Goal: Communication & Community: Answer question/provide support

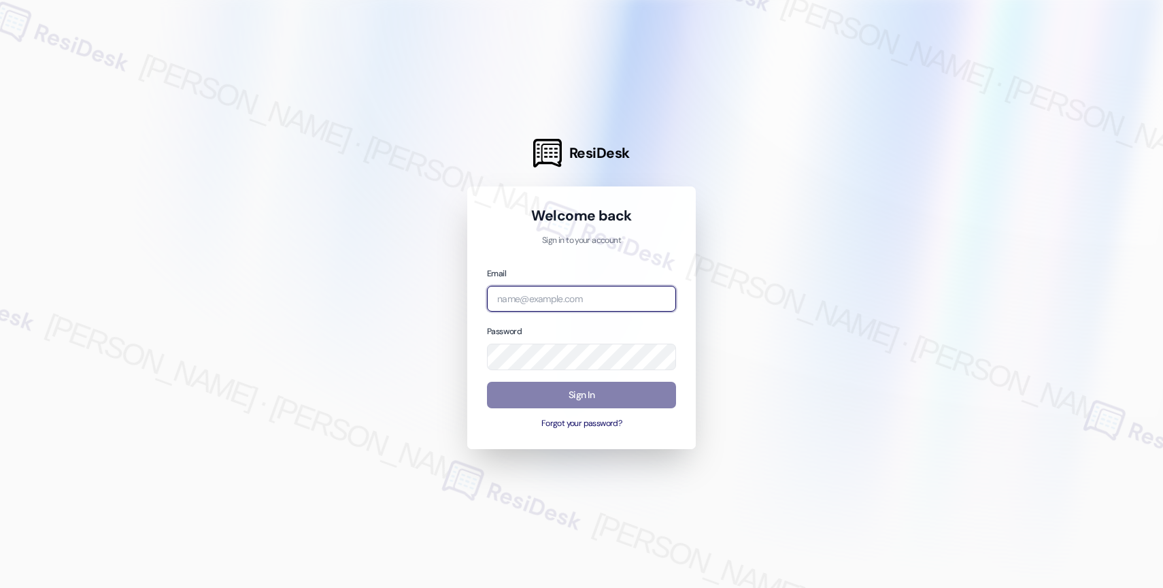
click at [513, 289] on input "email" at bounding box center [581, 299] width 189 height 27
paste input "automated-surveys-affinity_property-resen.nine@affinity_property.com"
type input "automated-surveys-affinity_property-resen.nine@affinity_property.com"
click at [771, 225] on div at bounding box center [581, 294] width 1163 height 588
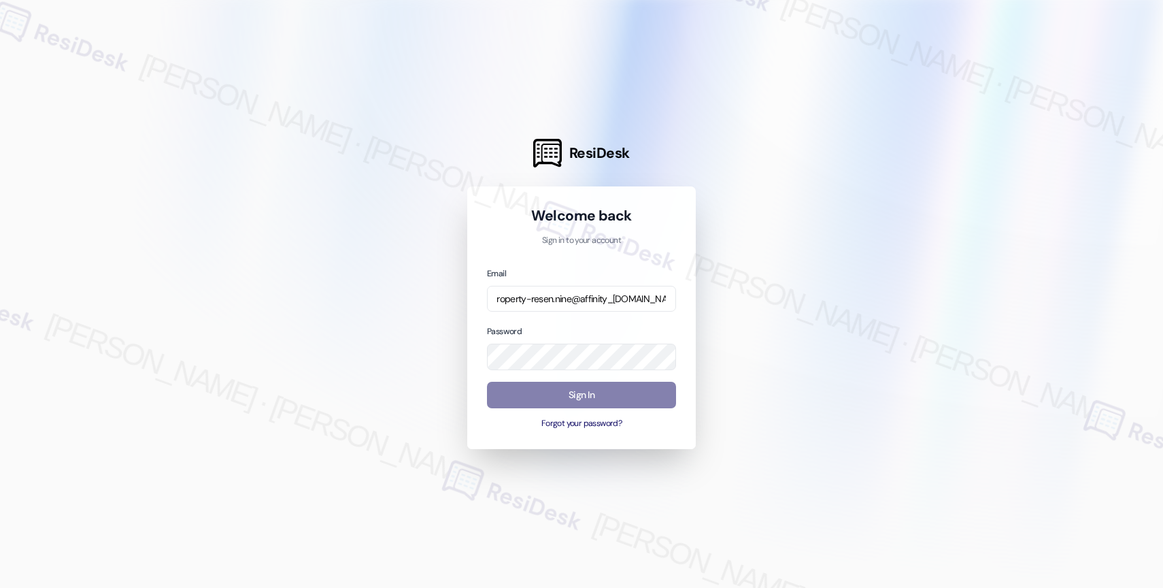
scroll to position [0, 0]
click at [763, 289] on div at bounding box center [581, 294] width 1163 height 588
click at [568, 390] on button "Sign In" at bounding box center [581, 395] width 189 height 27
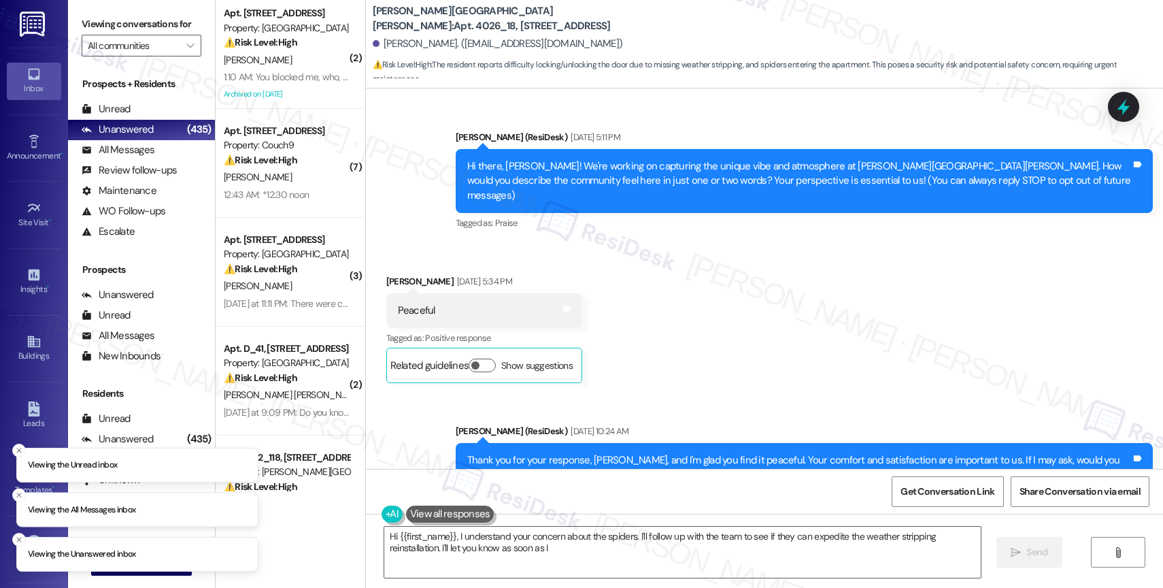
scroll to position [20061, 0]
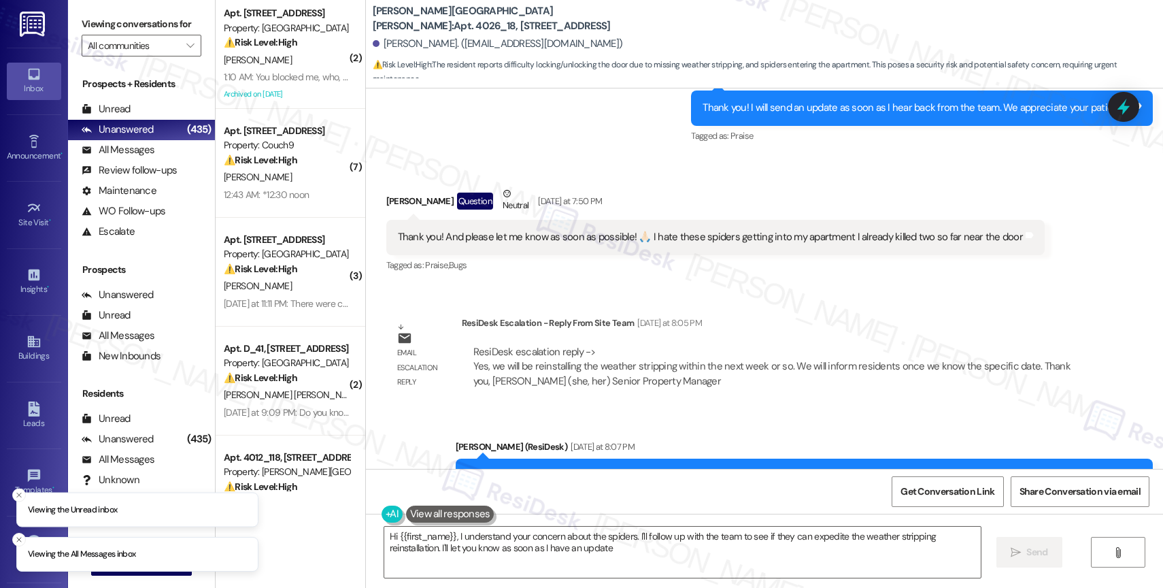
type textarea "Hi {{first_name}}, I understand your concern about the spiders. I'll follow up …"
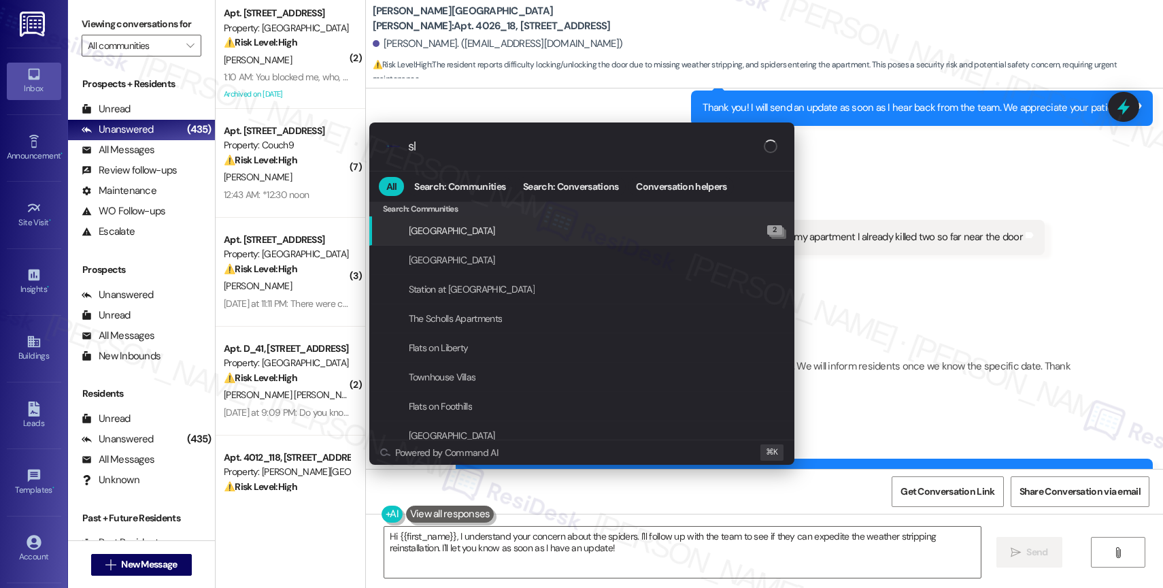
type input "sla"
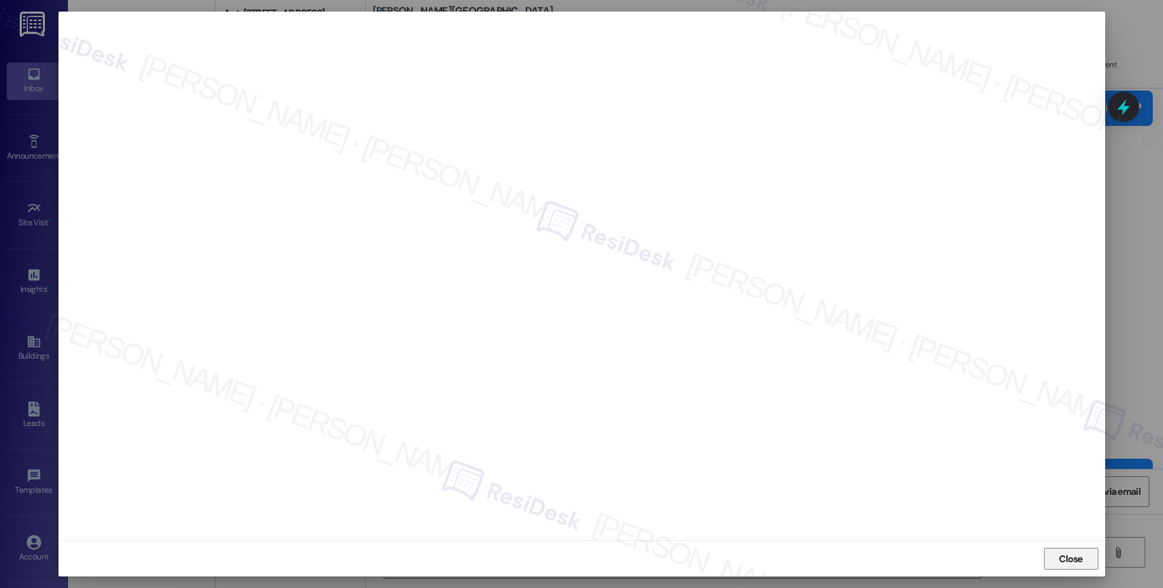
click at [1076, 552] on span "Close" at bounding box center [1071, 559] width 24 height 14
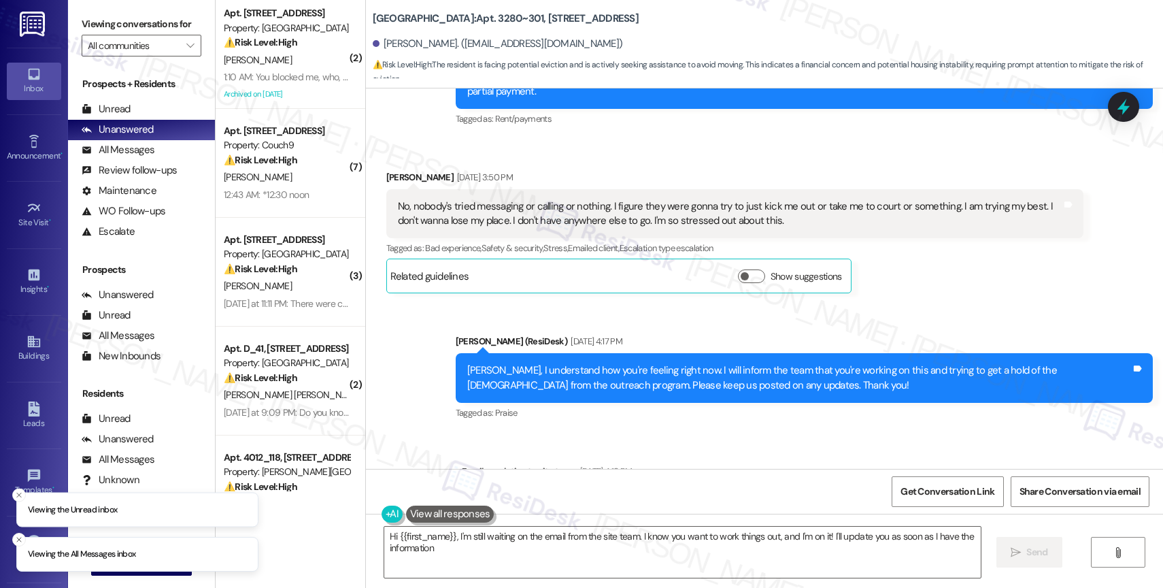
type textarea "Hi {{first_name}}, I'm still waiting on the email from the site team. I know yo…"
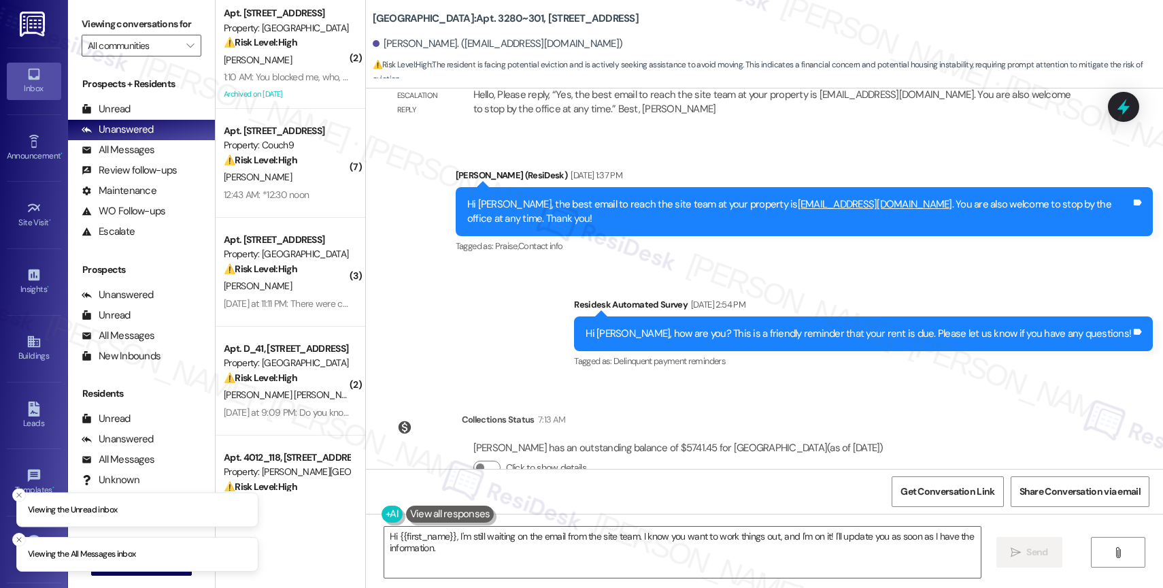
scroll to position [4261, 0]
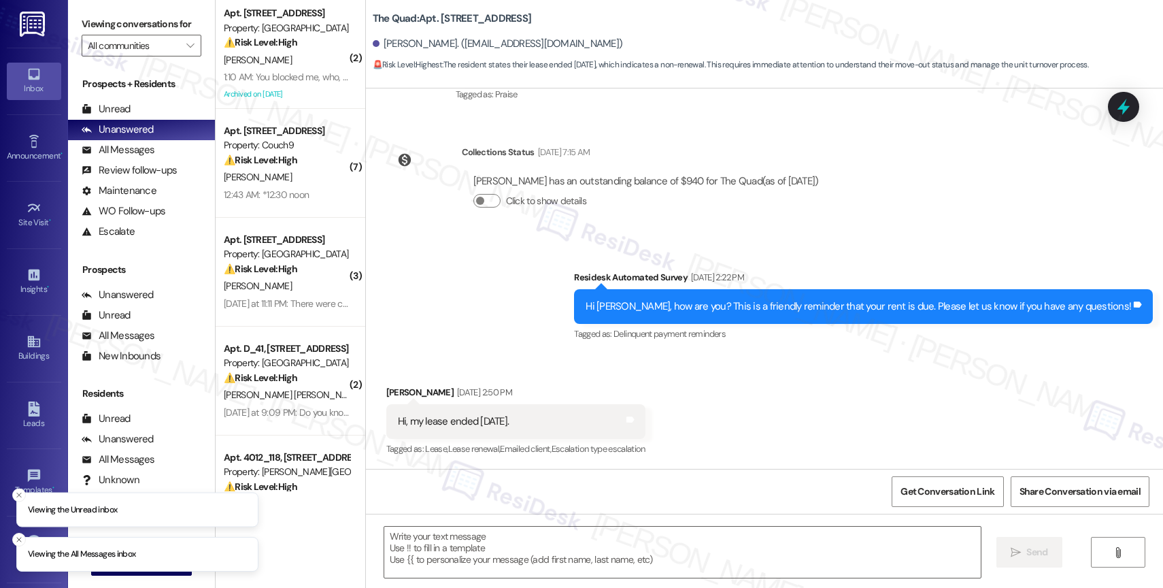
scroll to position [463, 0]
